Goal: Information Seeking & Learning: Learn about a topic

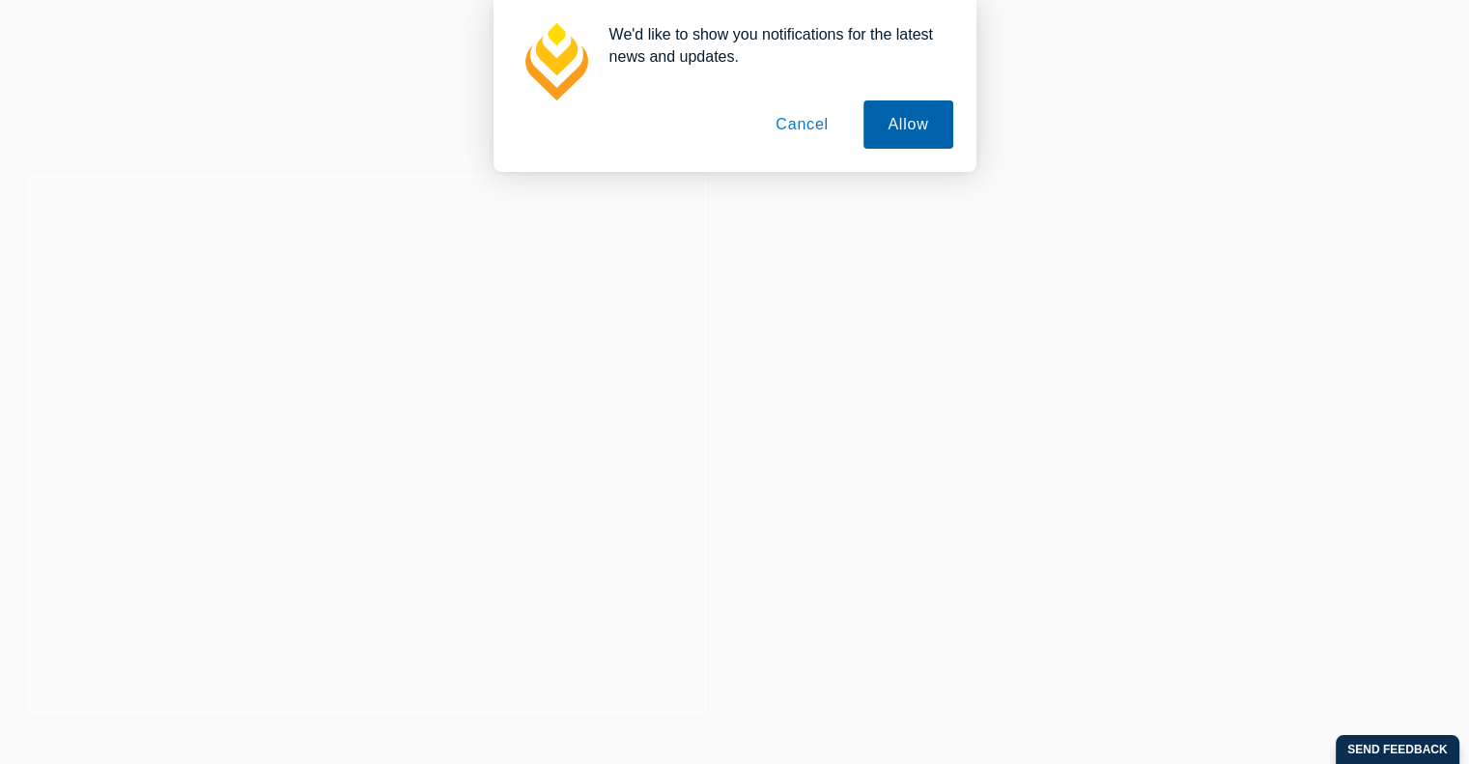
click at [920, 130] on button "Allow" at bounding box center [907, 124] width 89 height 48
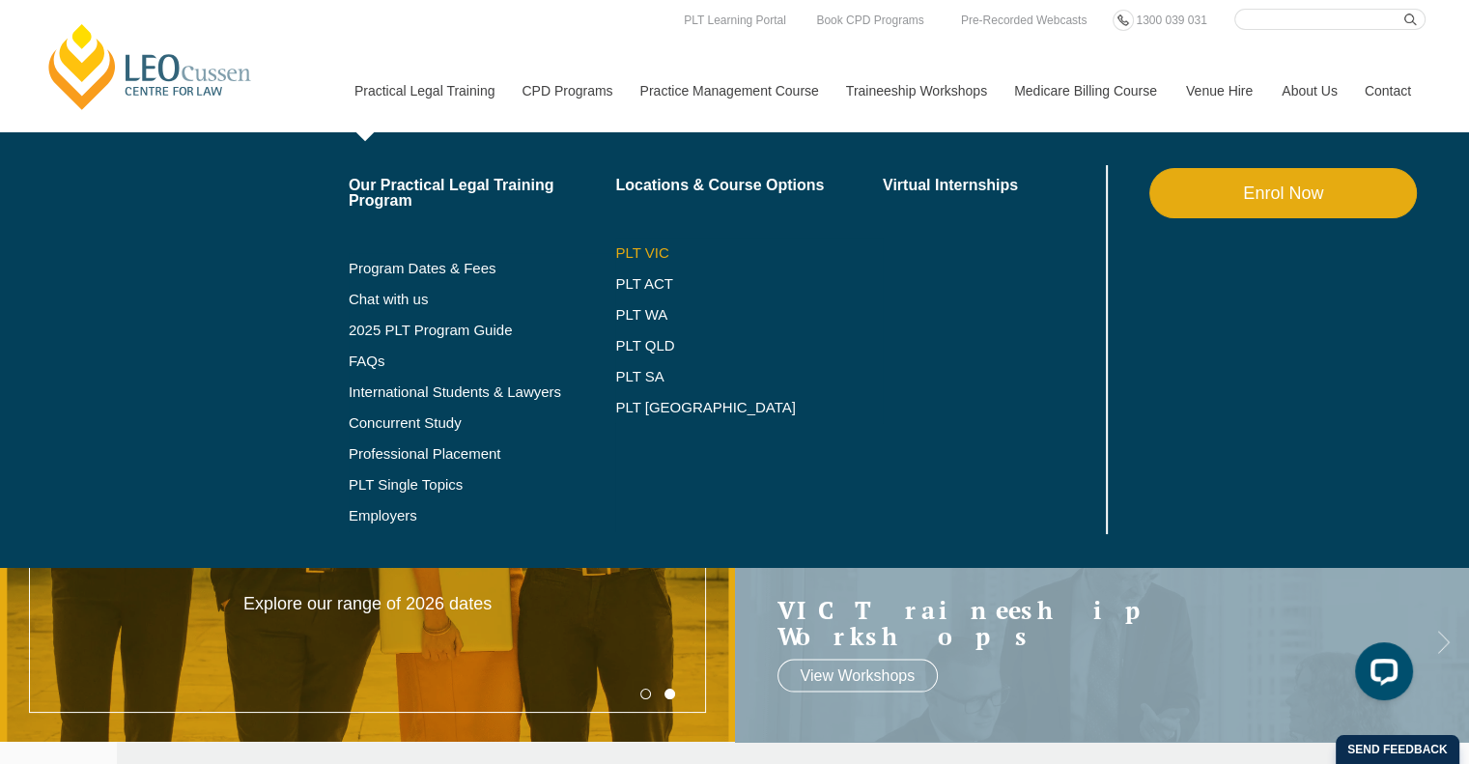
click at [645, 252] on link "PLT VIC" at bounding box center [749, 252] width 268 height 15
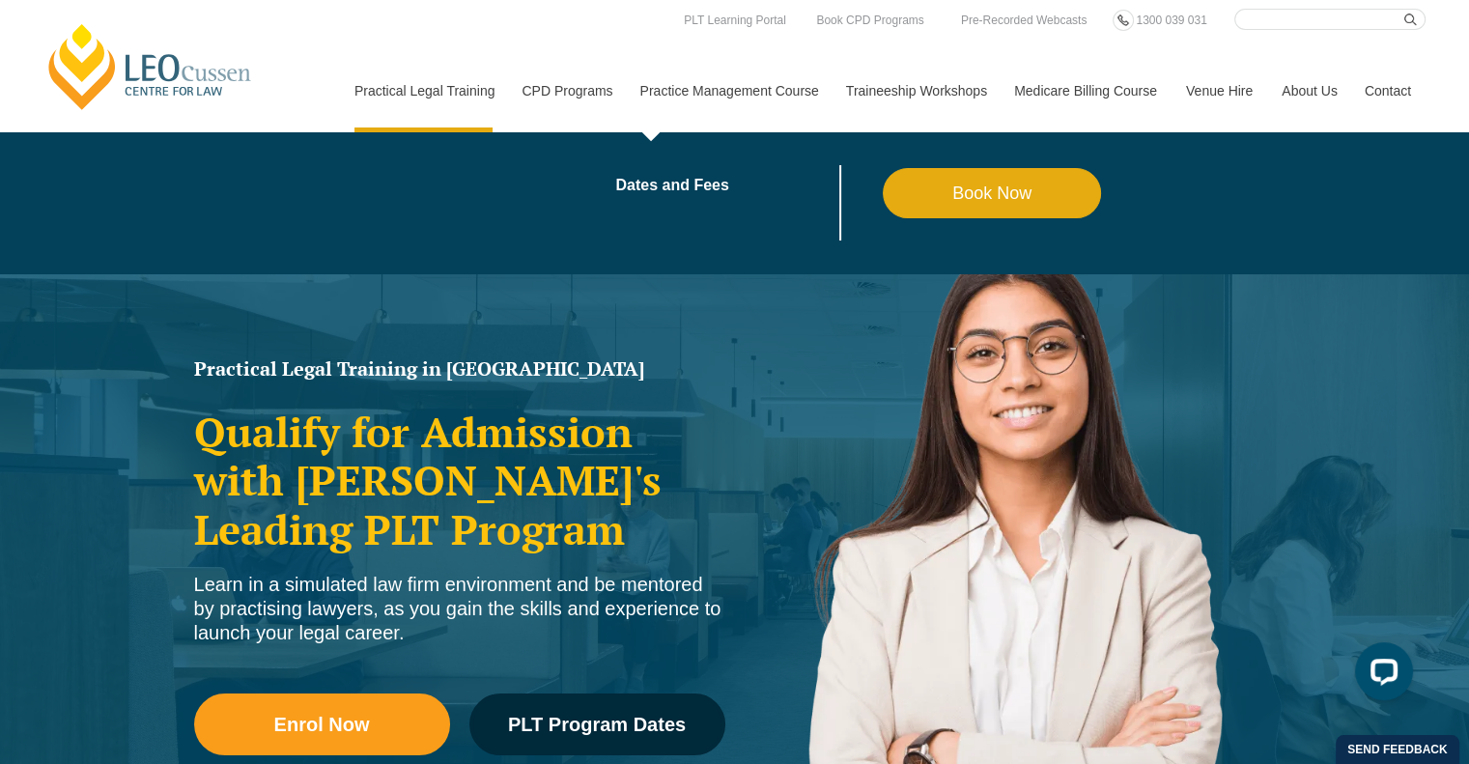
click at [778, 93] on link "Practice Management Course" at bounding box center [729, 90] width 206 height 83
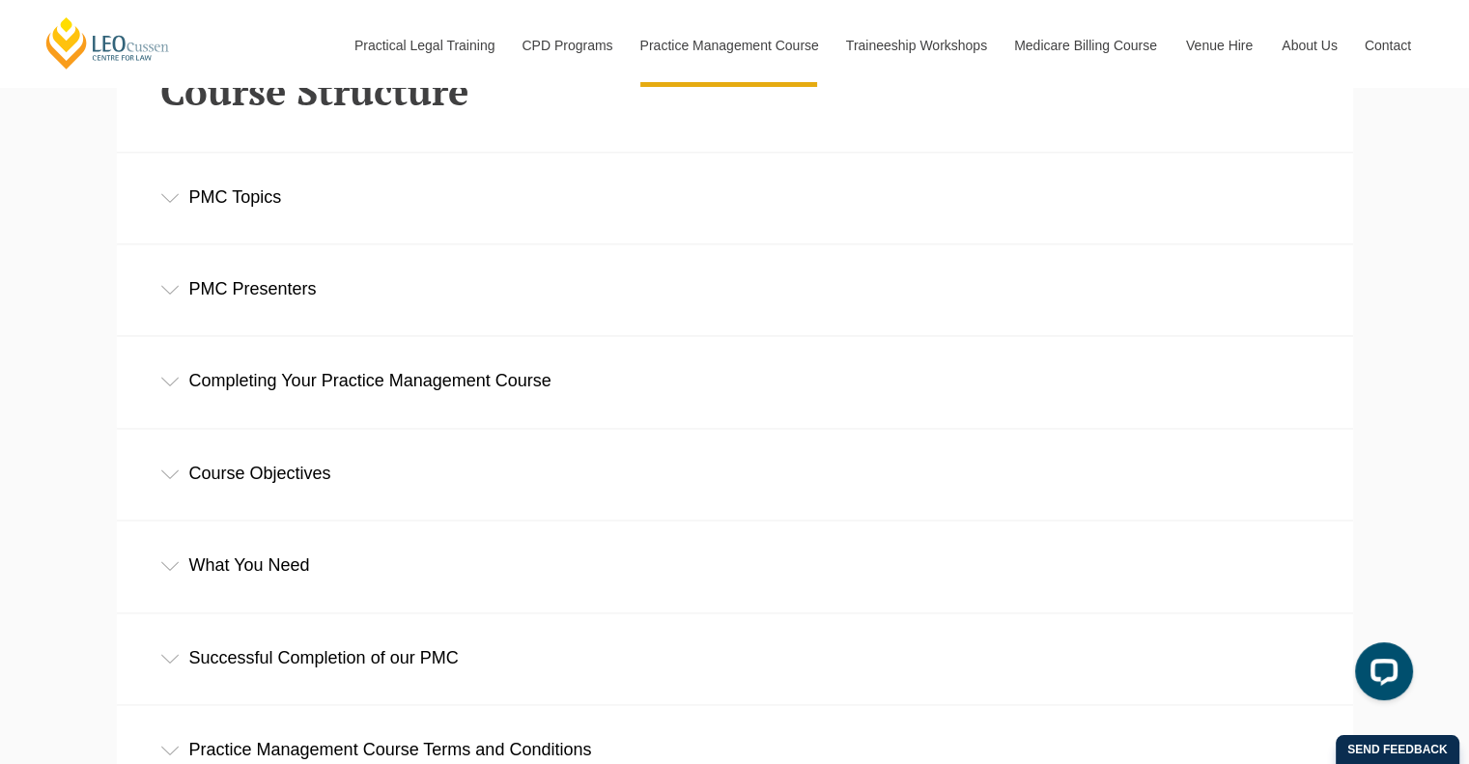
scroll to position [2801, 0]
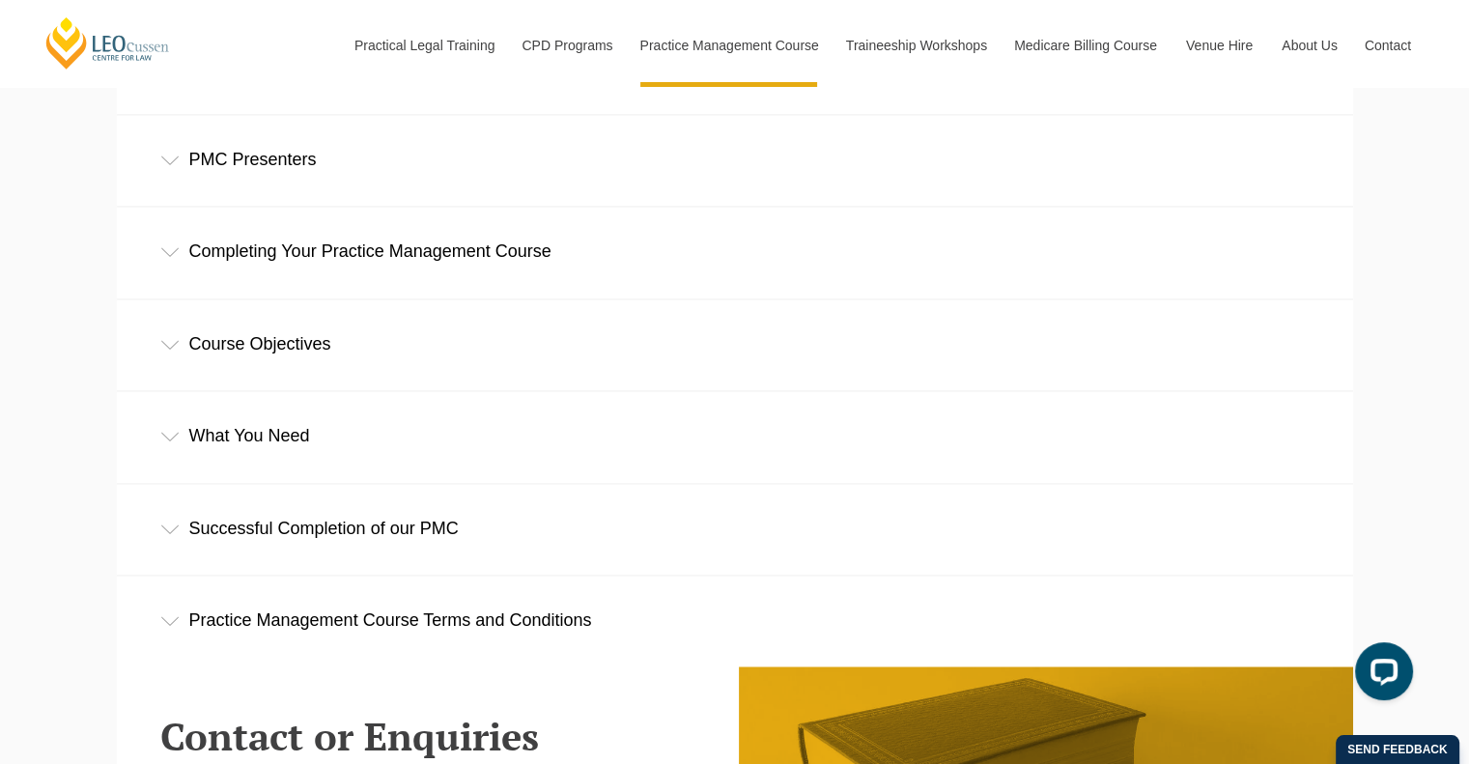
click at [210, 175] on div "PMC Presenters" at bounding box center [735, 160] width 1236 height 90
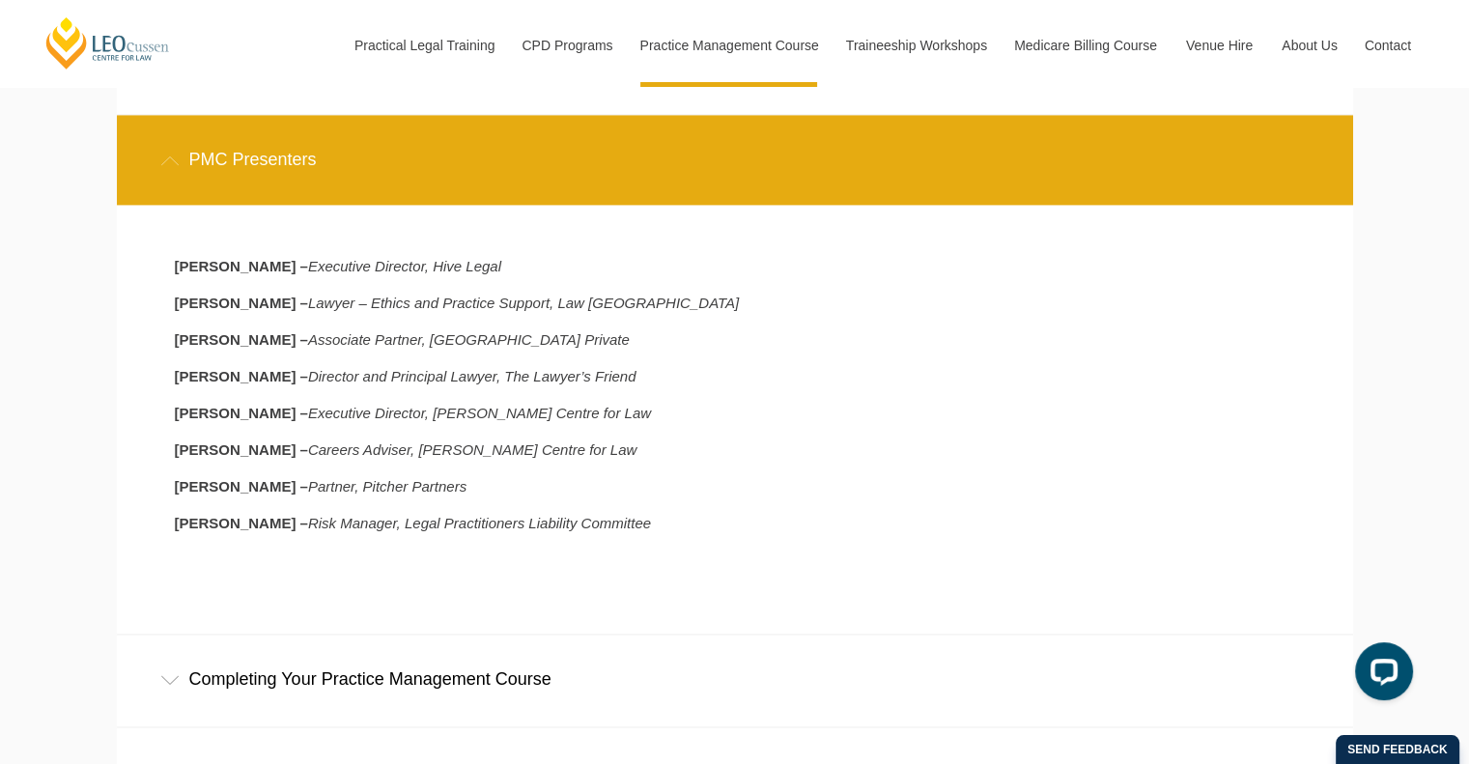
scroll to position [2898, 0]
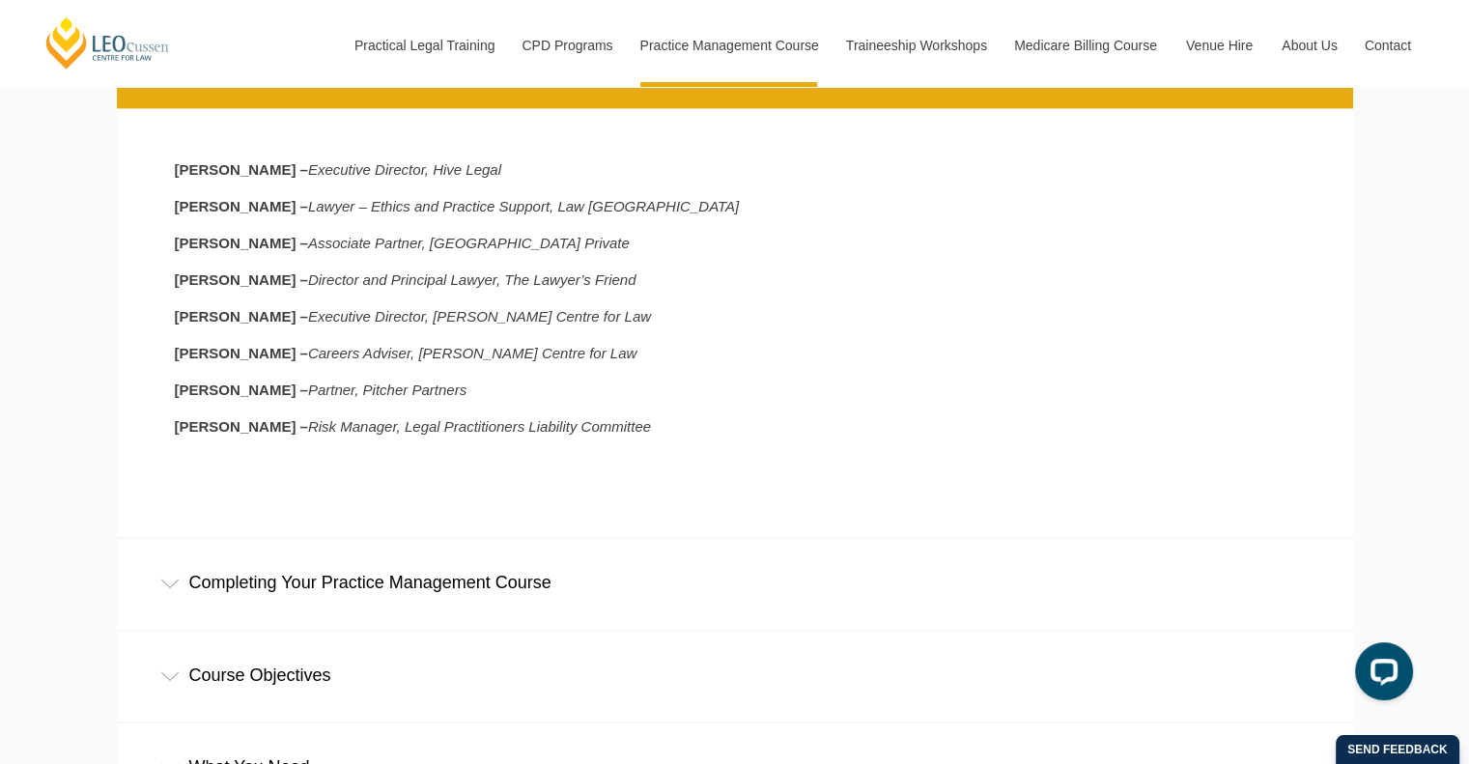
click at [476, 595] on div "Completing Your Practice Management Course" at bounding box center [735, 583] width 1236 height 90
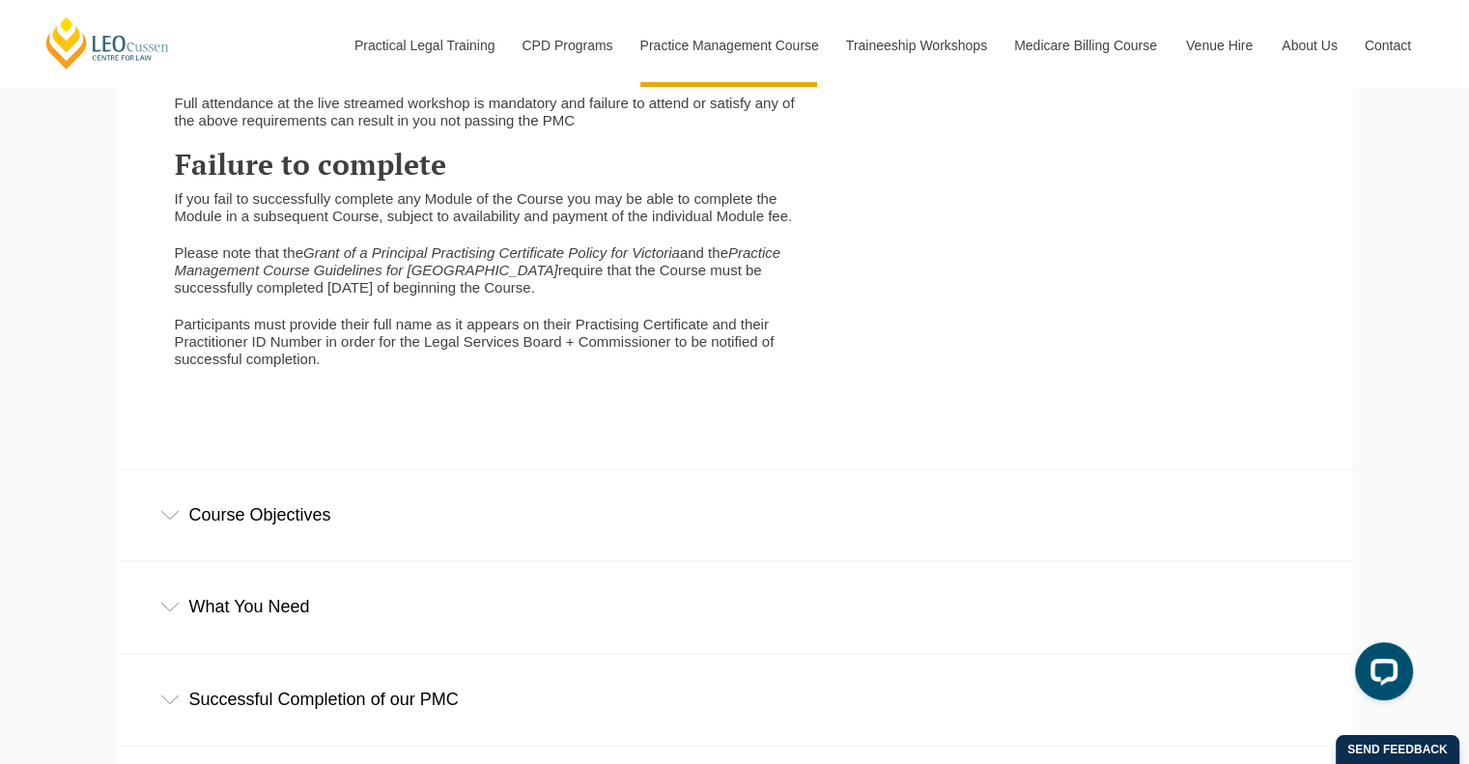
scroll to position [4250, 0]
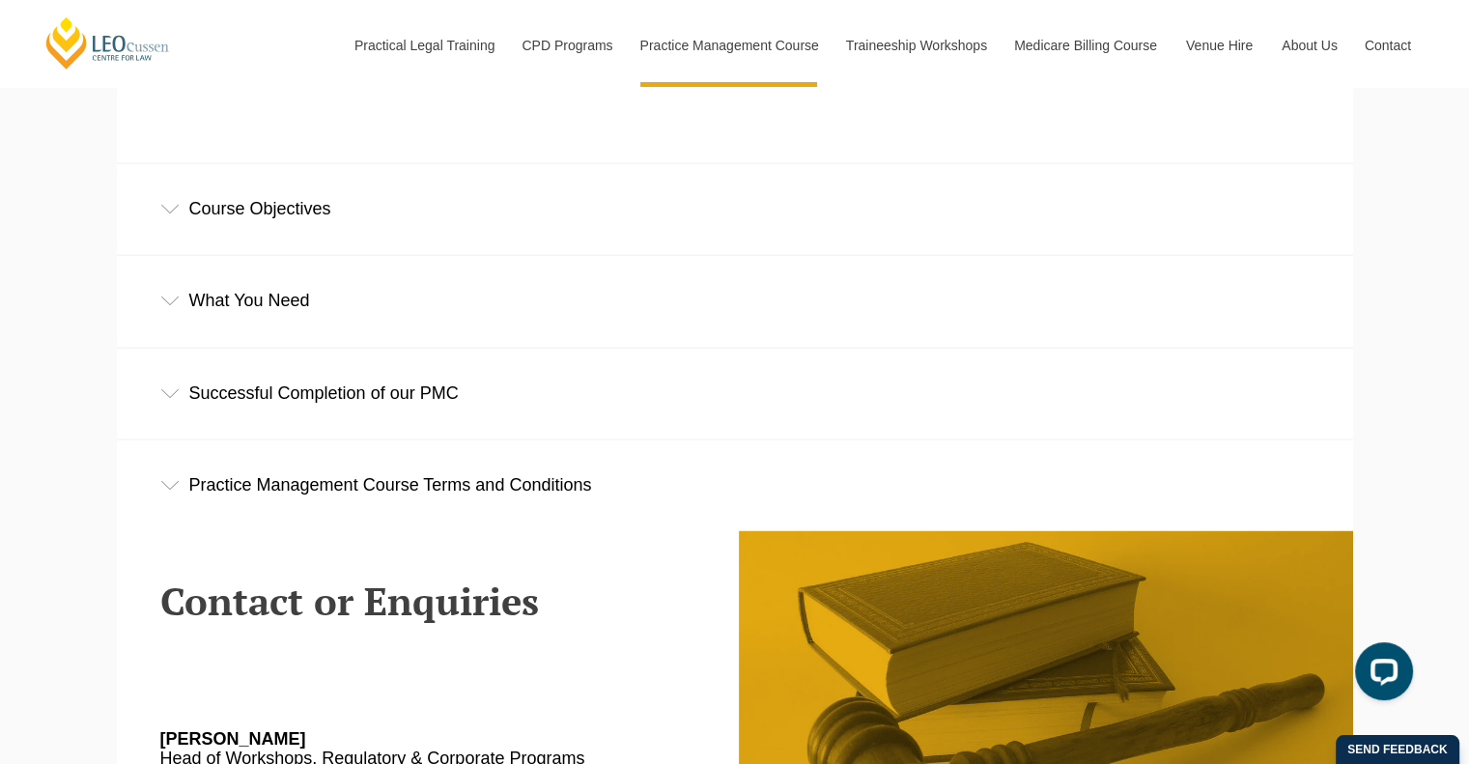
click at [328, 236] on div "Course Objectives" at bounding box center [735, 209] width 1236 height 90
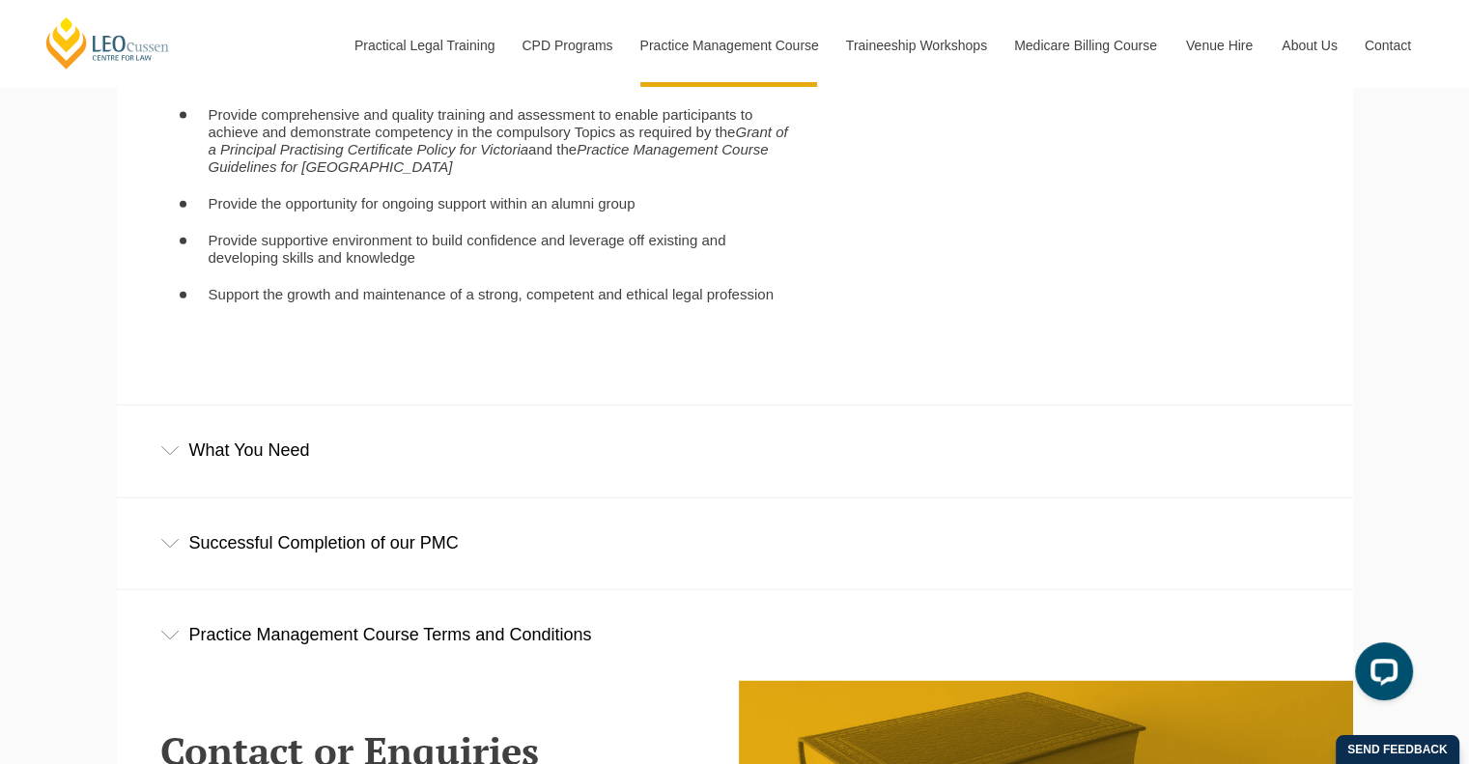
scroll to position [4346, 0]
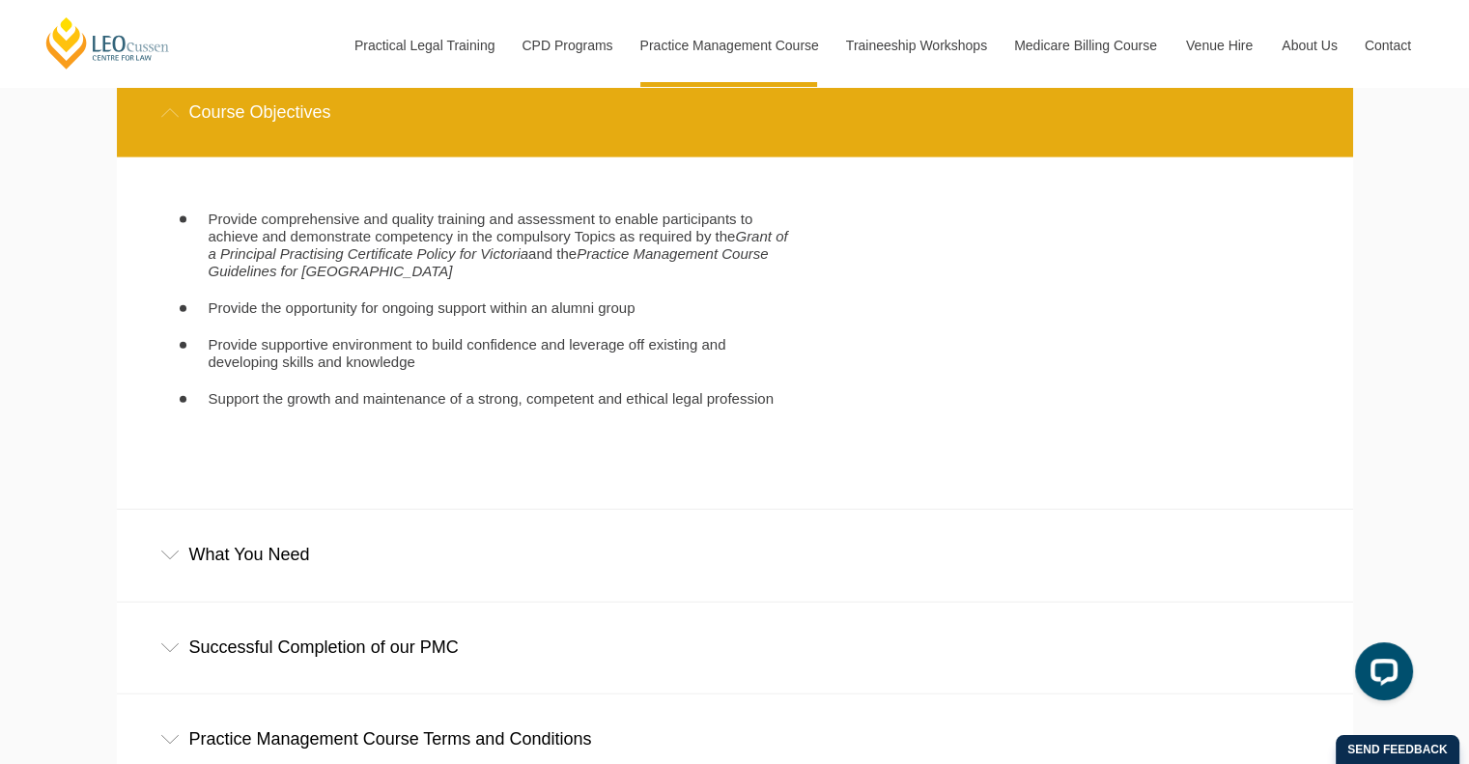
click at [267, 588] on div "What You Need" at bounding box center [735, 555] width 1236 height 90
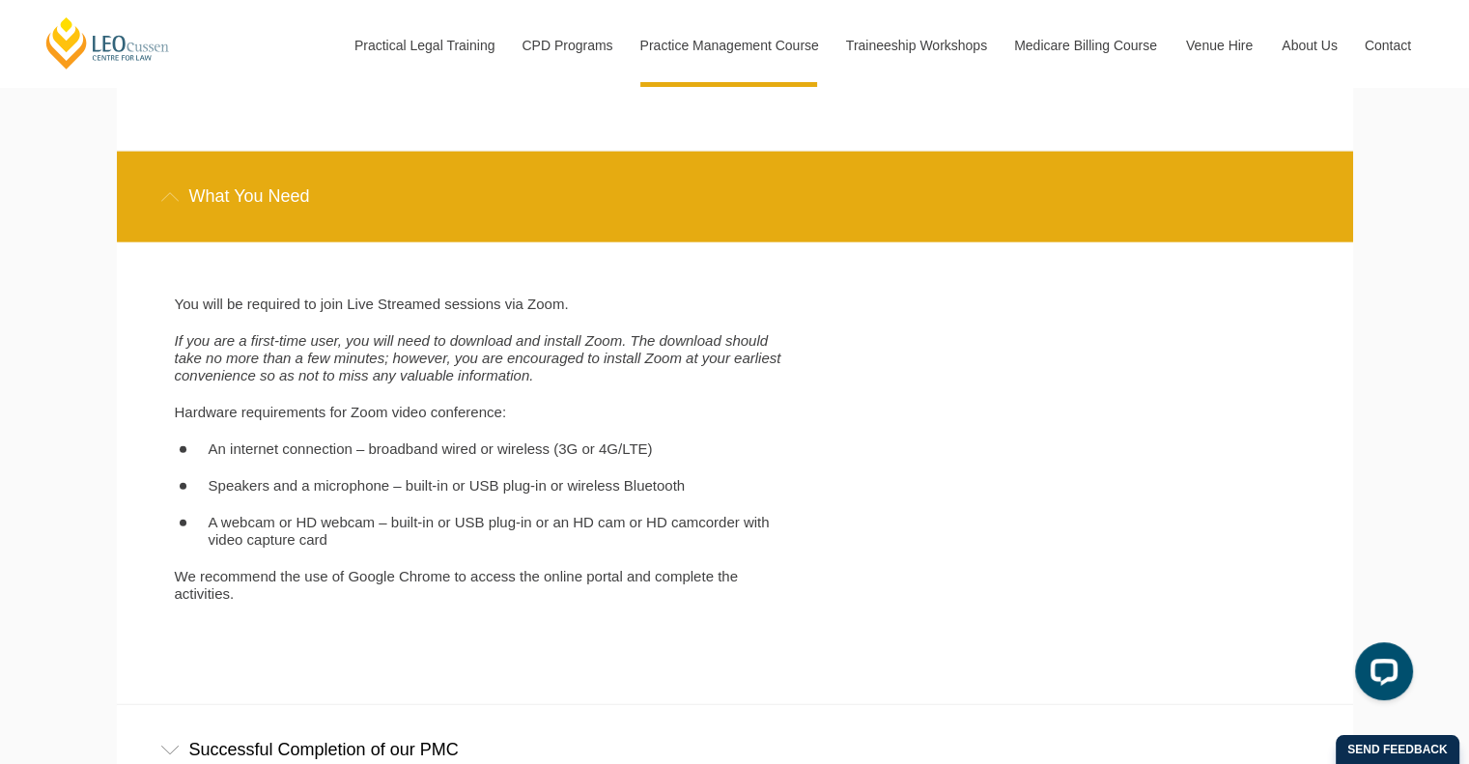
scroll to position [5022, 0]
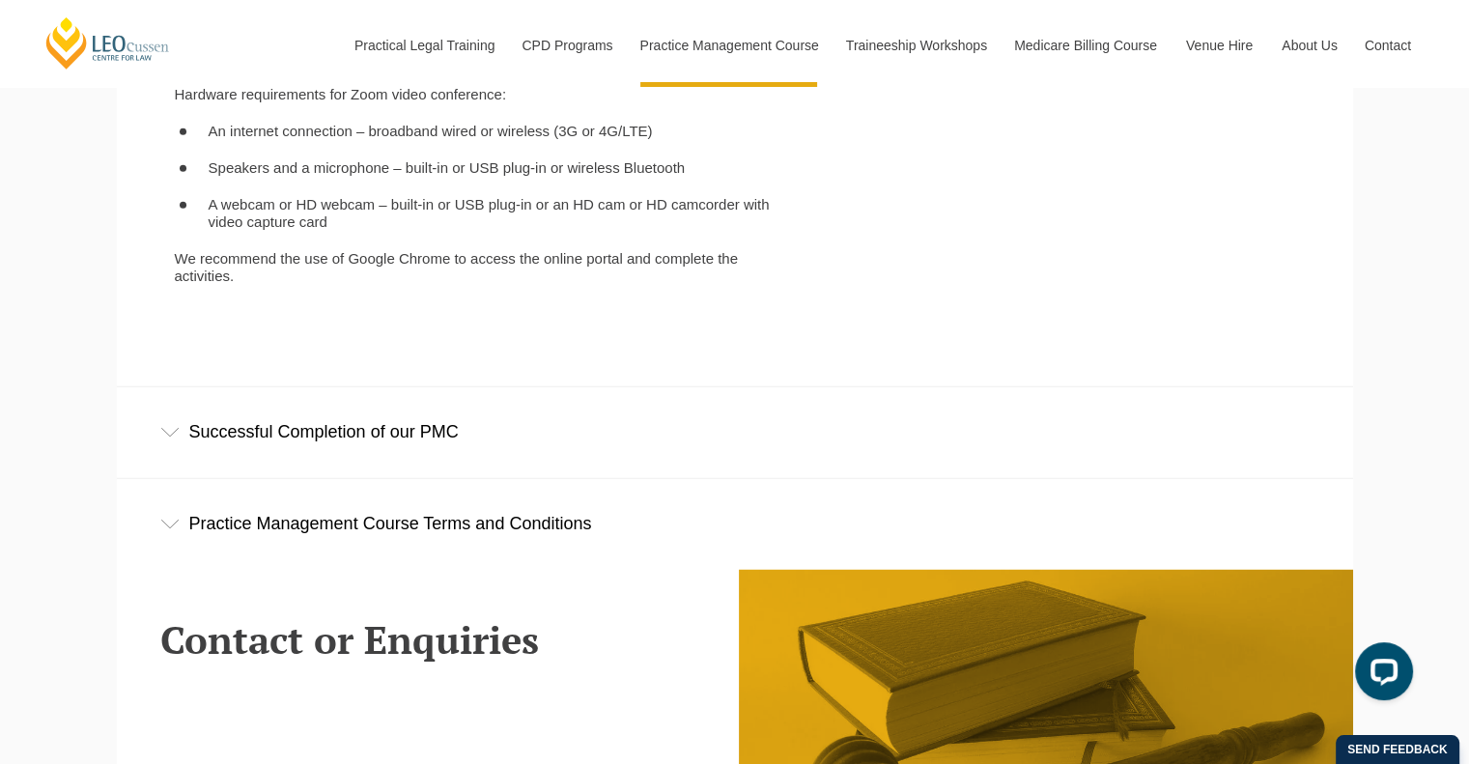
click at [400, 473] on div "Successful Completion of our PMC" at bounding box center [735, 432] width 1236 height 90
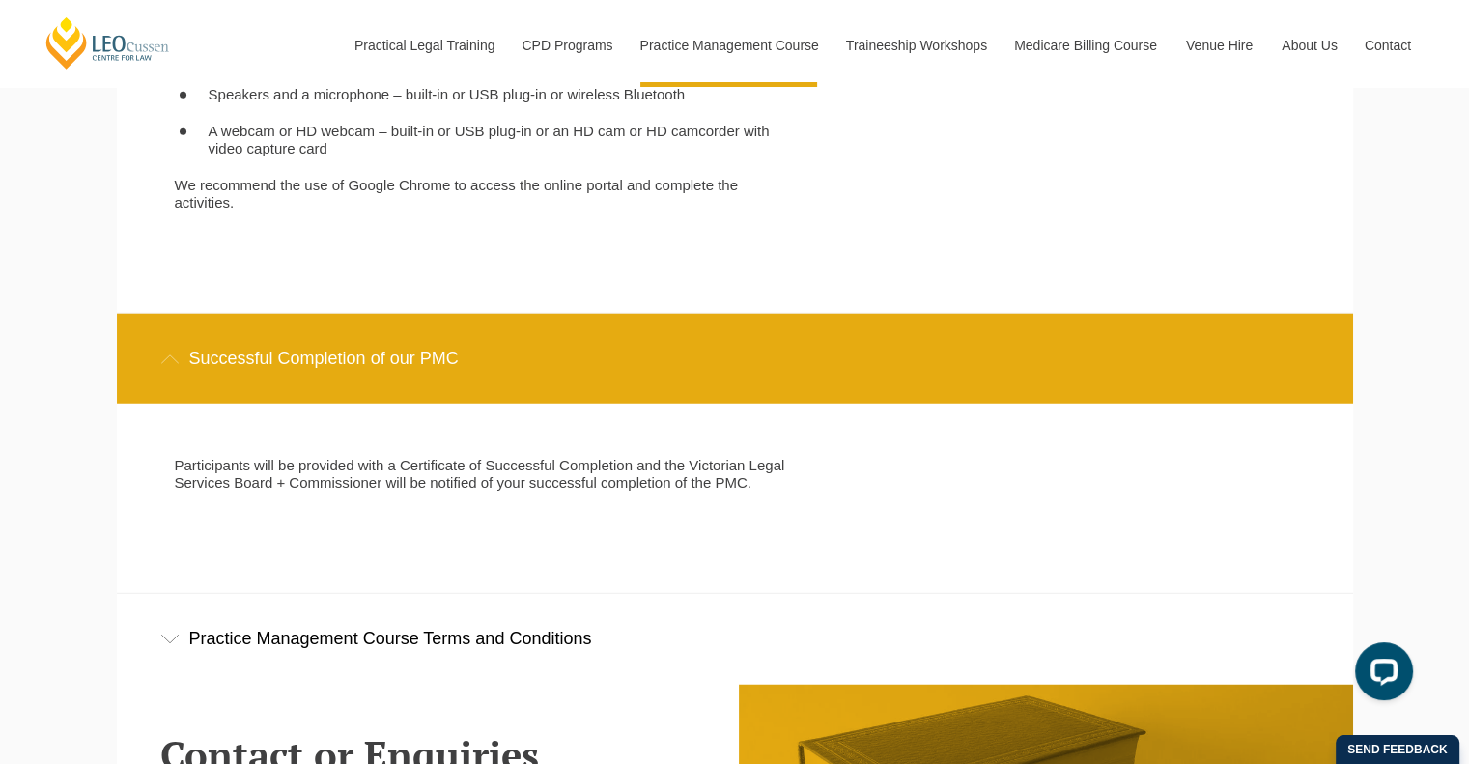
scroll to position [5216, 0]
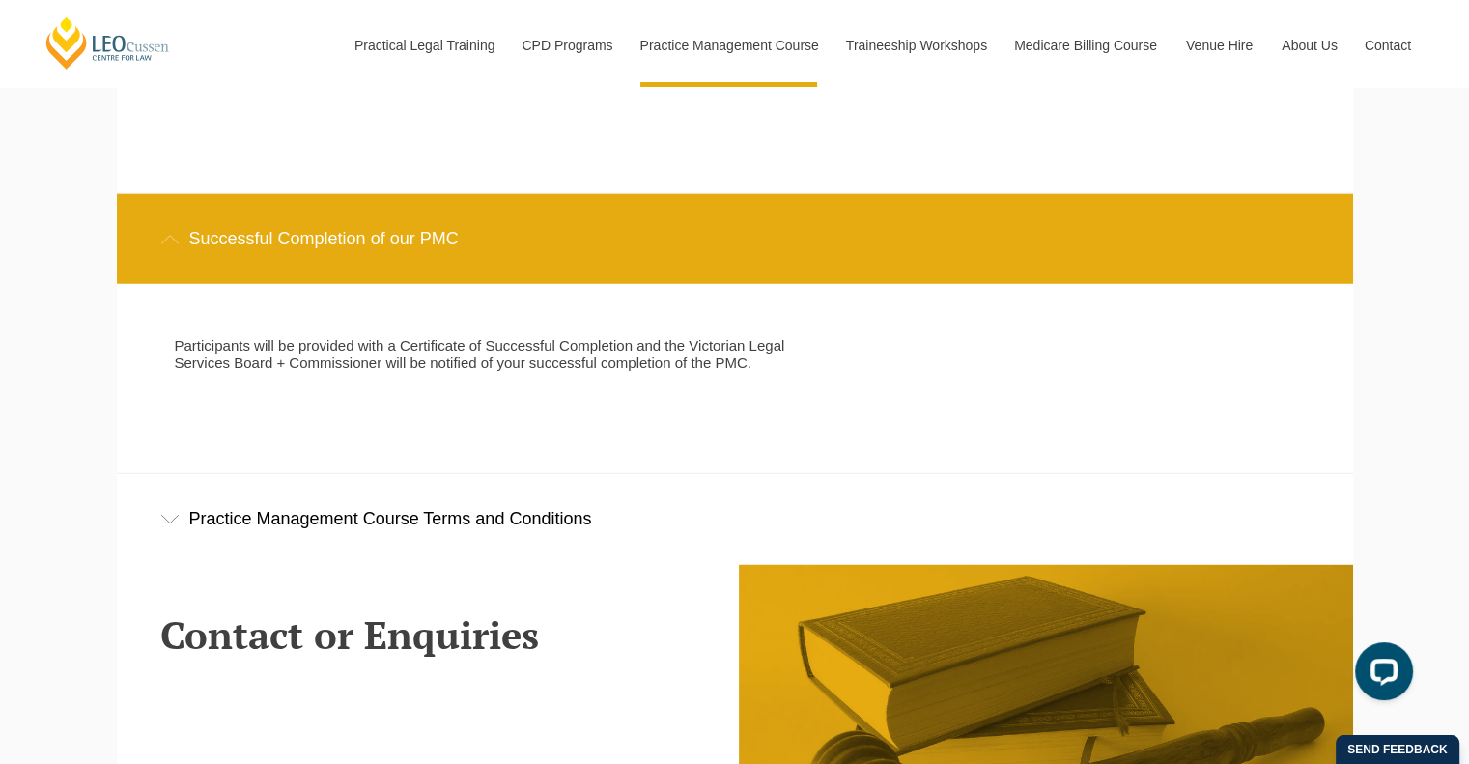
click at [484, 540] on div "Practice Management Course Terms and Conditions" at bounding box center [735, 519] width 1236 height 90
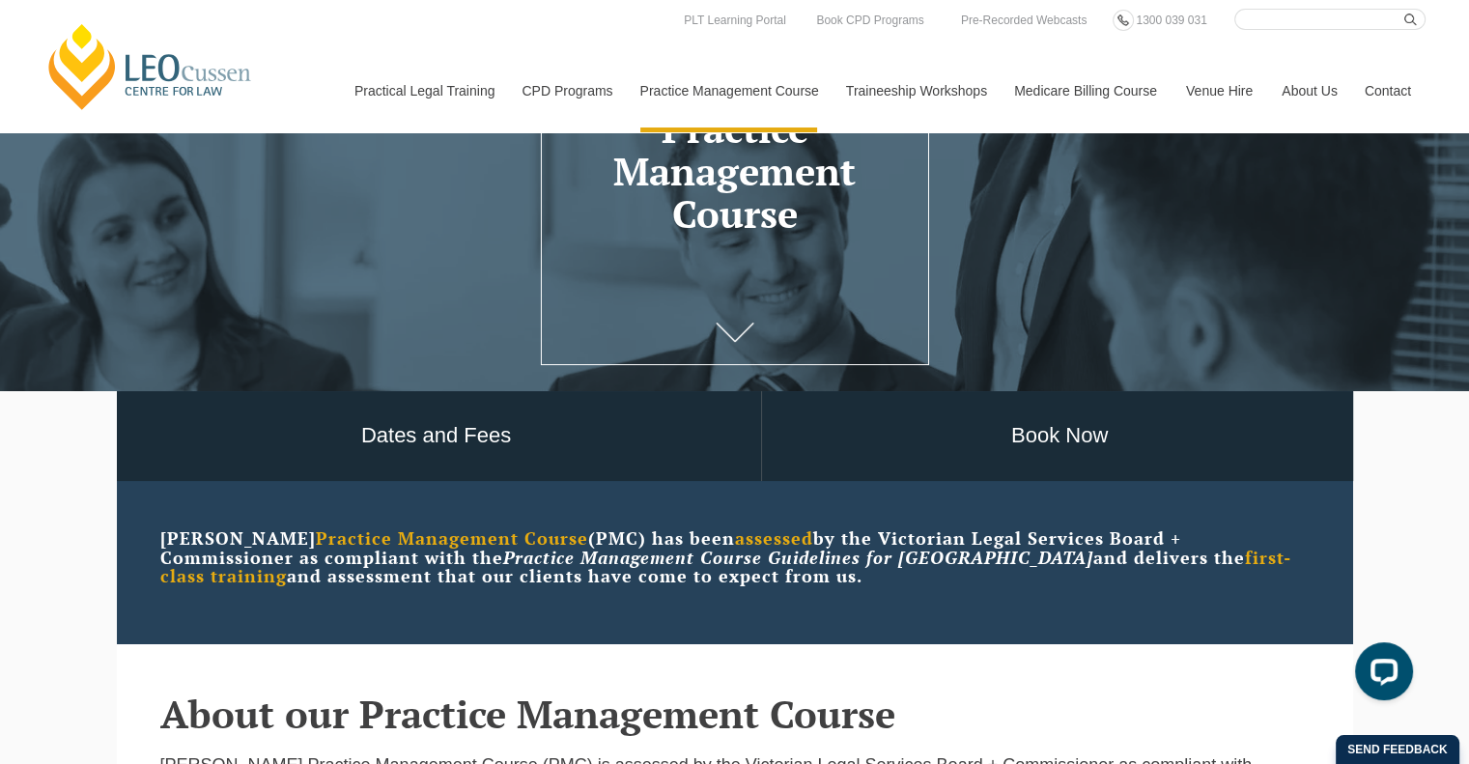
scroll to position [193, 0]
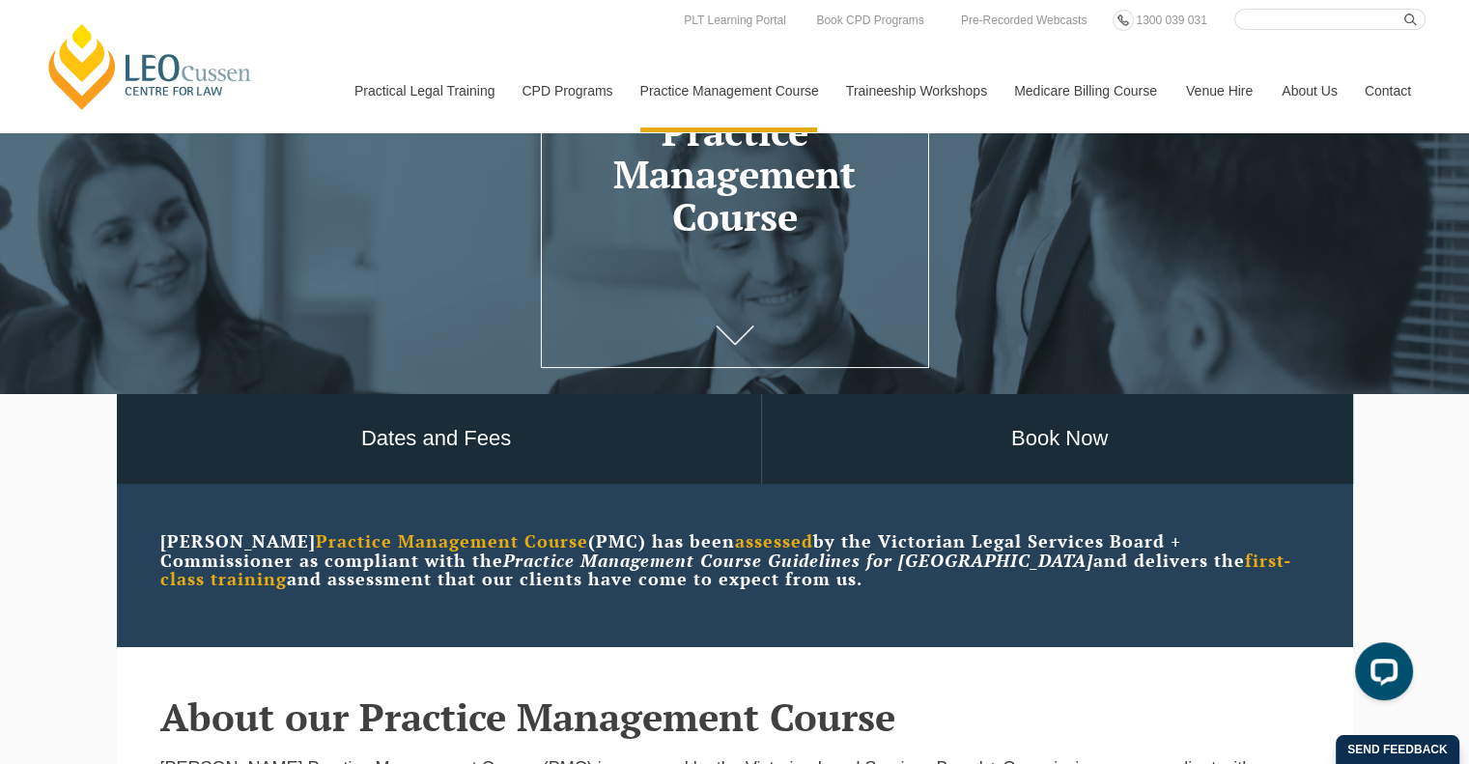
click at [1071, 95] on link "Medicare Billing Course" at bounding box center [1086, 90] width 172 height 83
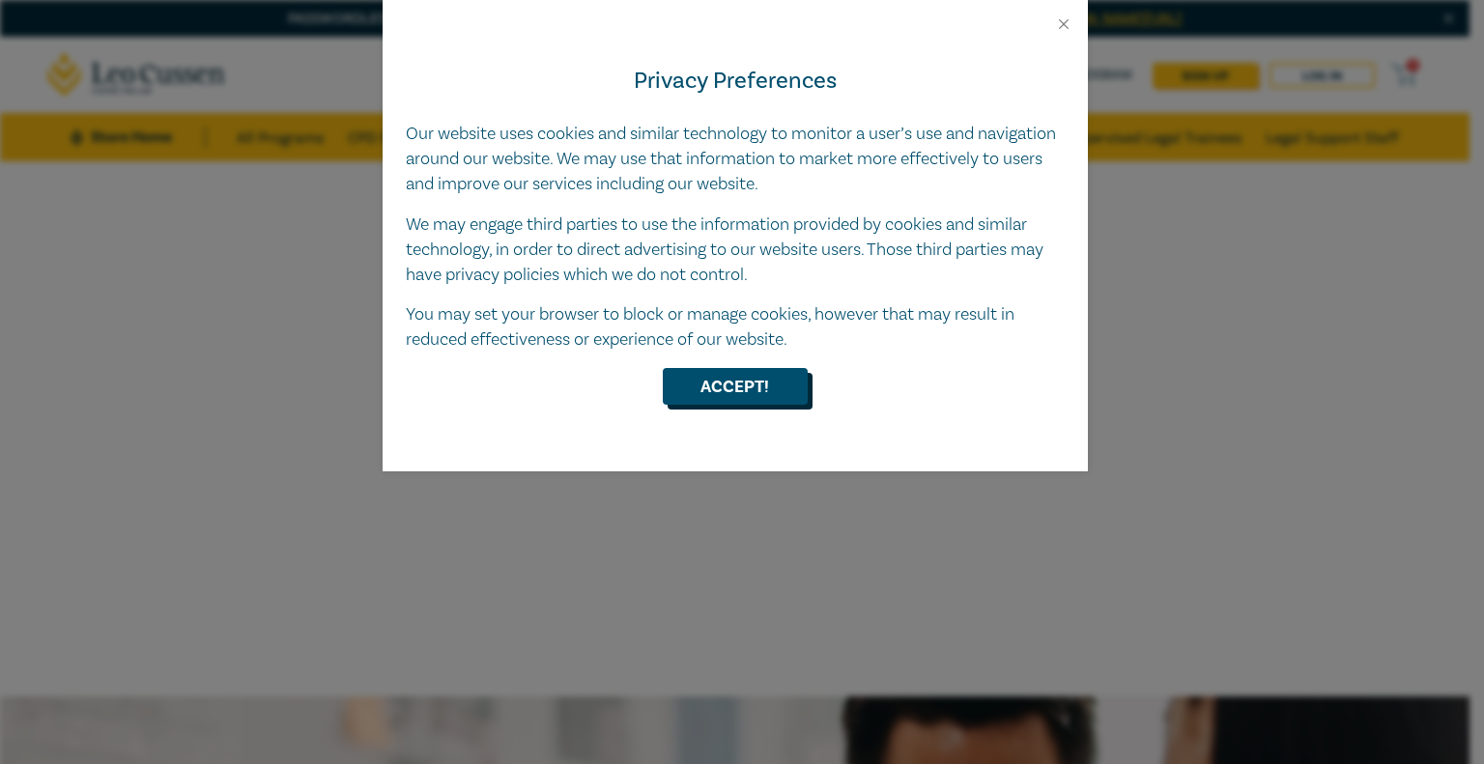
click at [764, 382] on button "Accept!" at bounding box center [735, 386] width 145 height 37
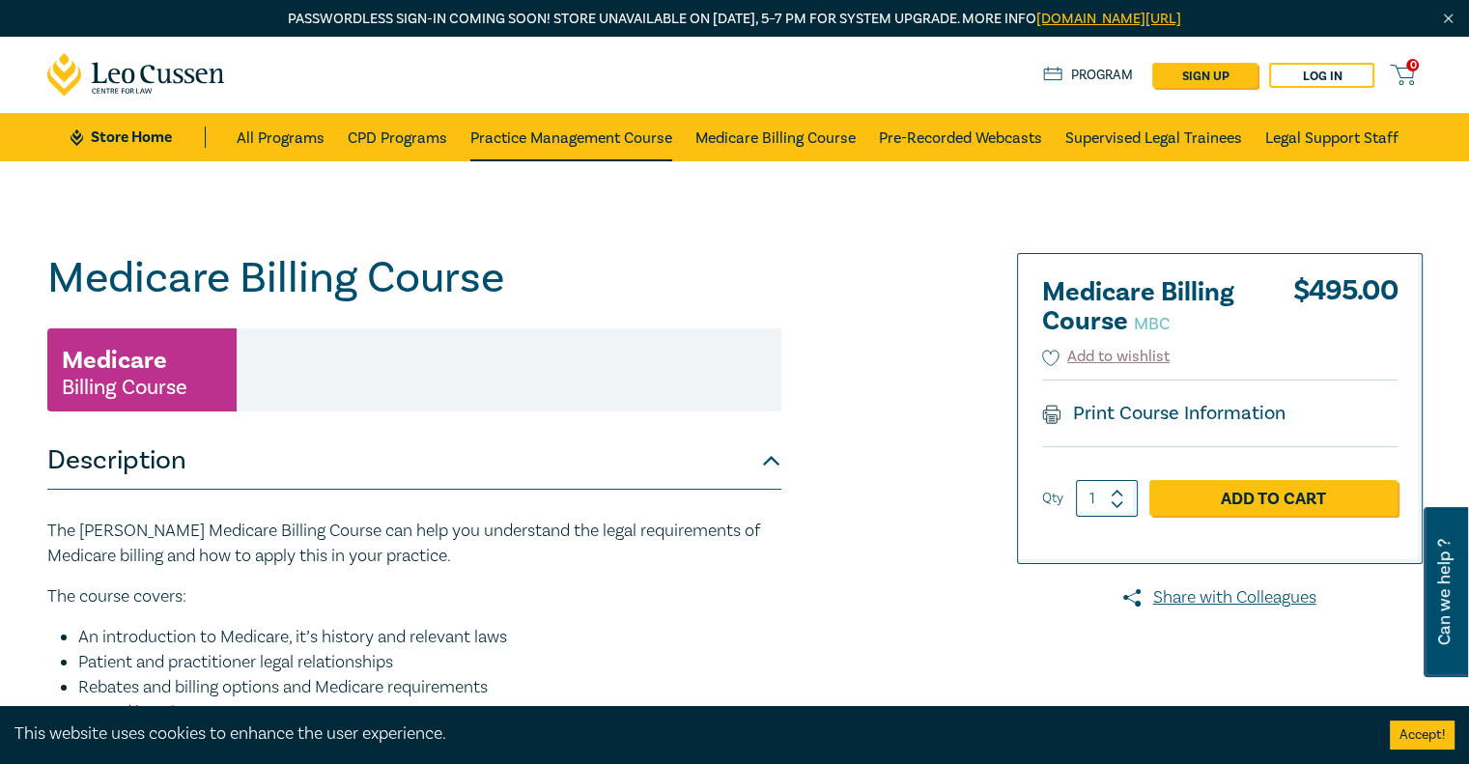
click at [603, 140] on link "Practice Management Course" at bounding box center [571, 137] width 202 height 48
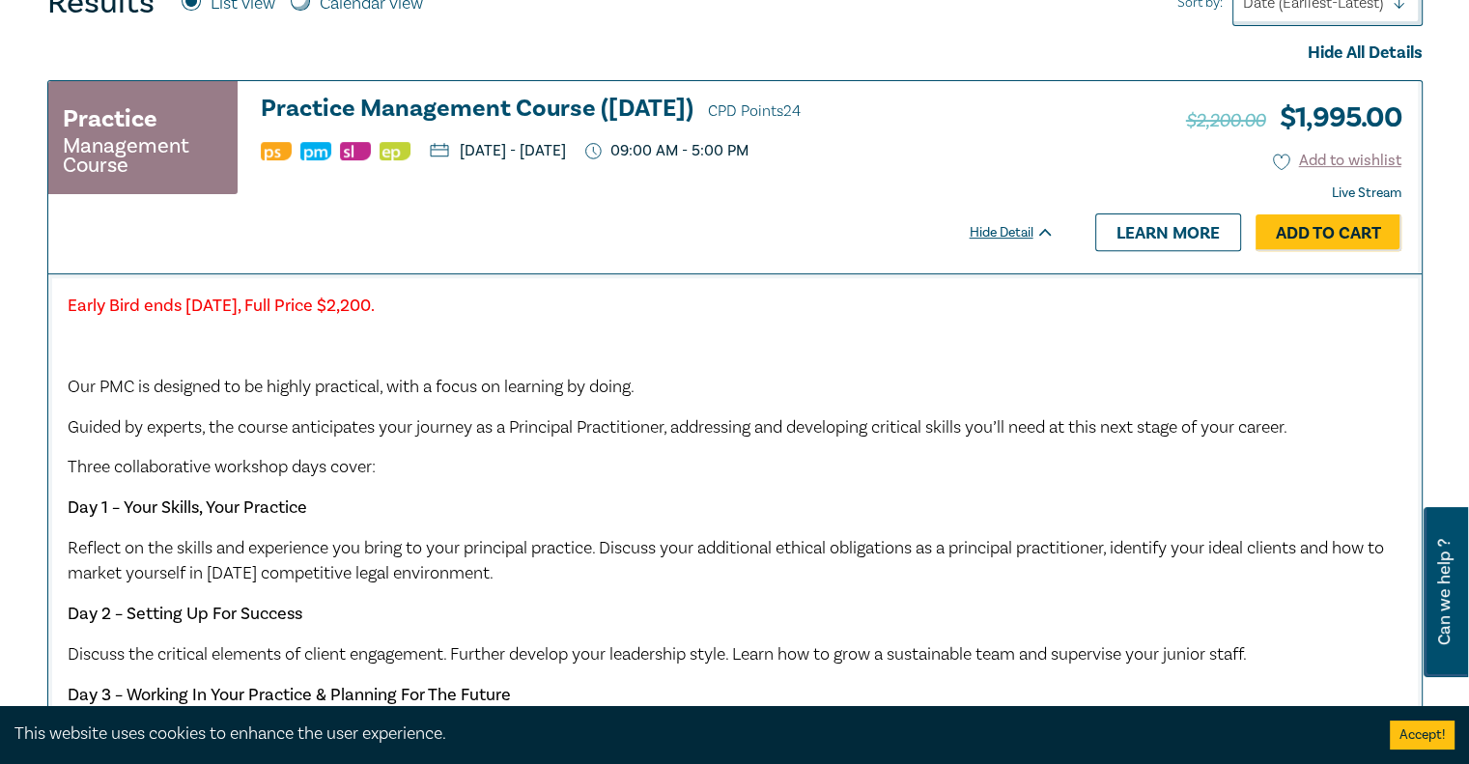
scroll to position [676, 0]
